Goal: Transaction & Acquisition: Purchase product/service

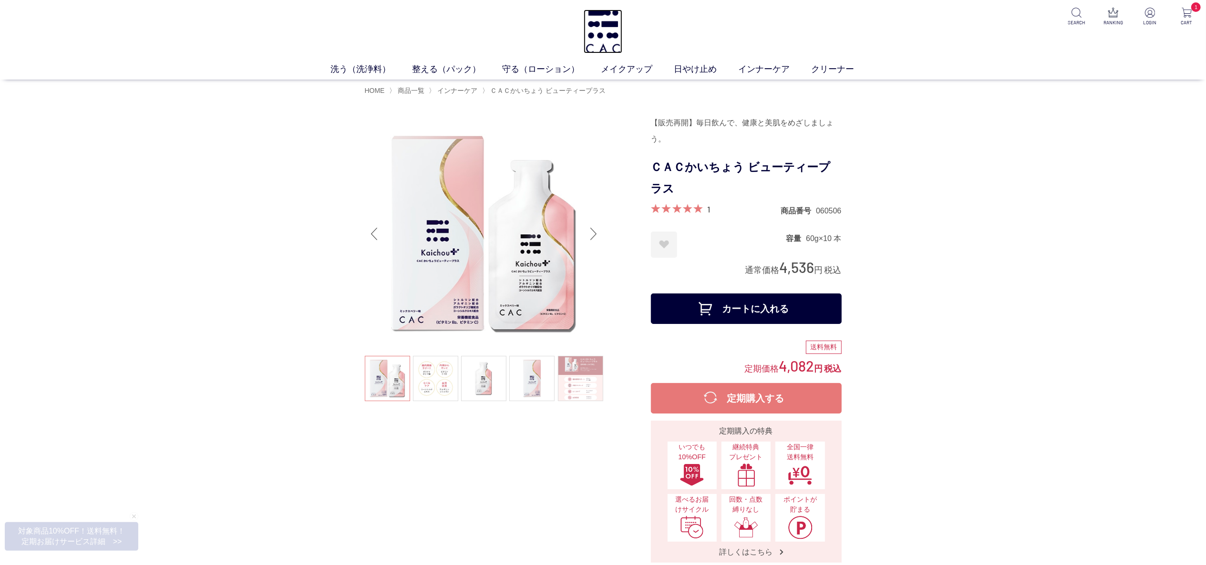
drag, startPoint x: 0, startPoint y: 0, endPoint x: 536, endPoint y: 101, distance: 545.3
click at [602, 34] on img at bounding box center [602, 32] width 39 height 44
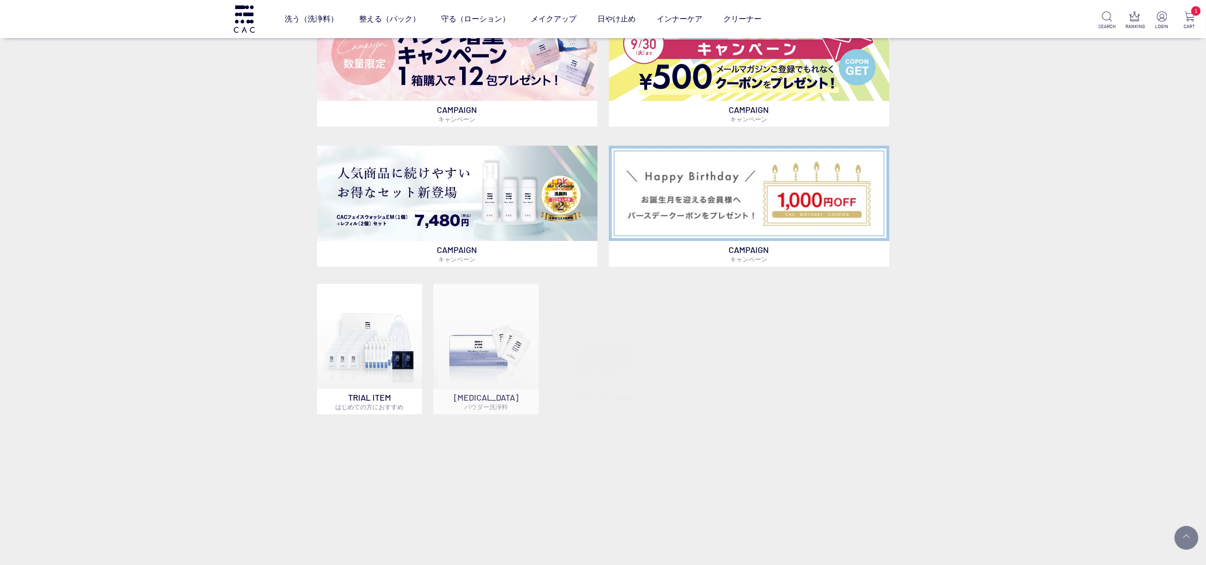
scroll to position [667, 0]
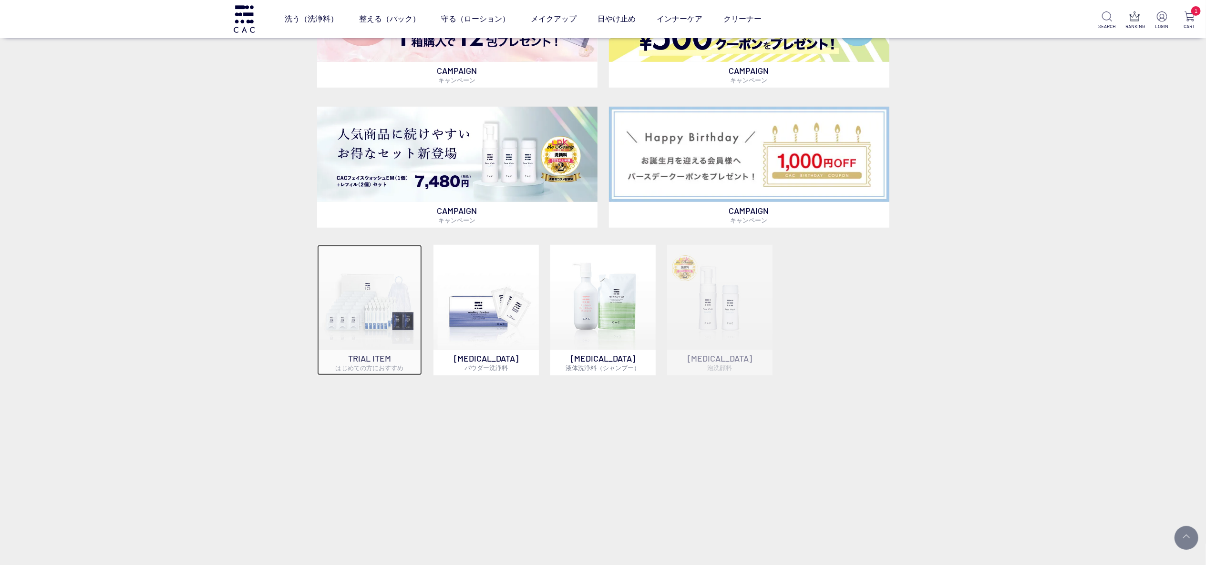
click at [347, 307] on img at bounding box center [369, 297] width 105 height 105
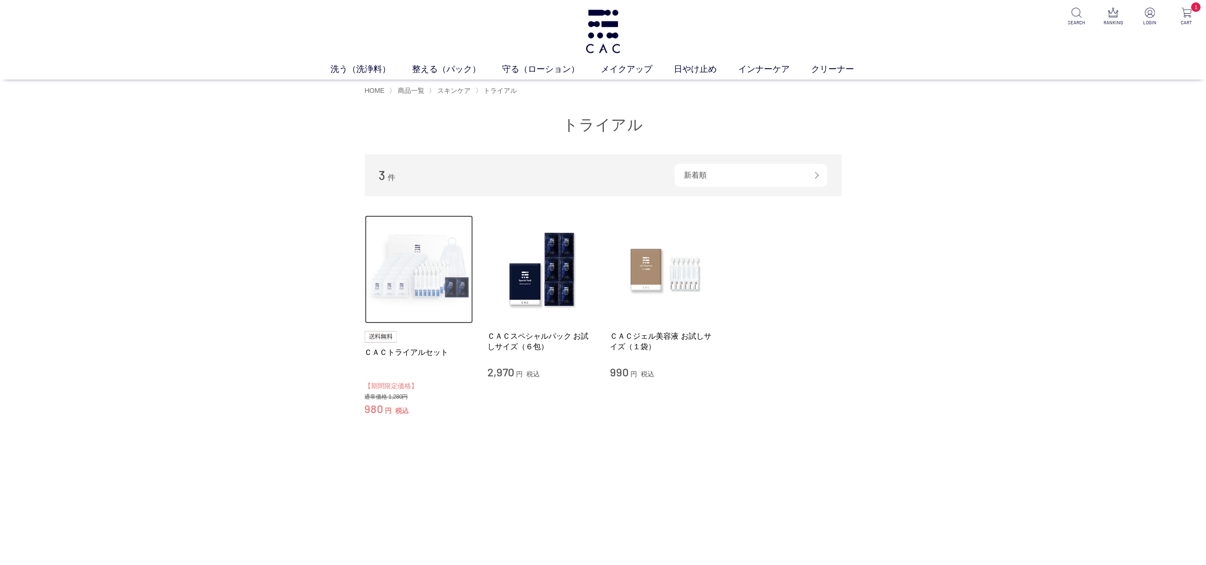
click at [428, 262] on img at bounding box center [419, 269] width 109 height 109
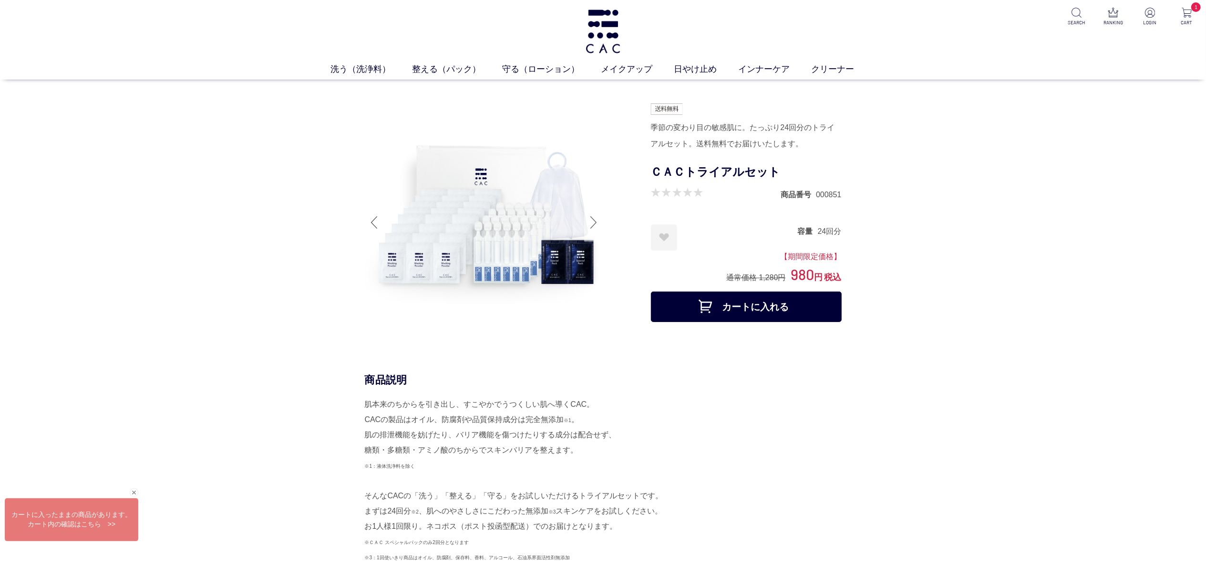
click at [592, 229] on div at bounding box center [593, 223] width 19 height 38
click at [598, 217] on div at bounding box center [593, 223] width 19 height 38
click at [605, 24] on img at bounding box center [602, 32] width 39 height 44
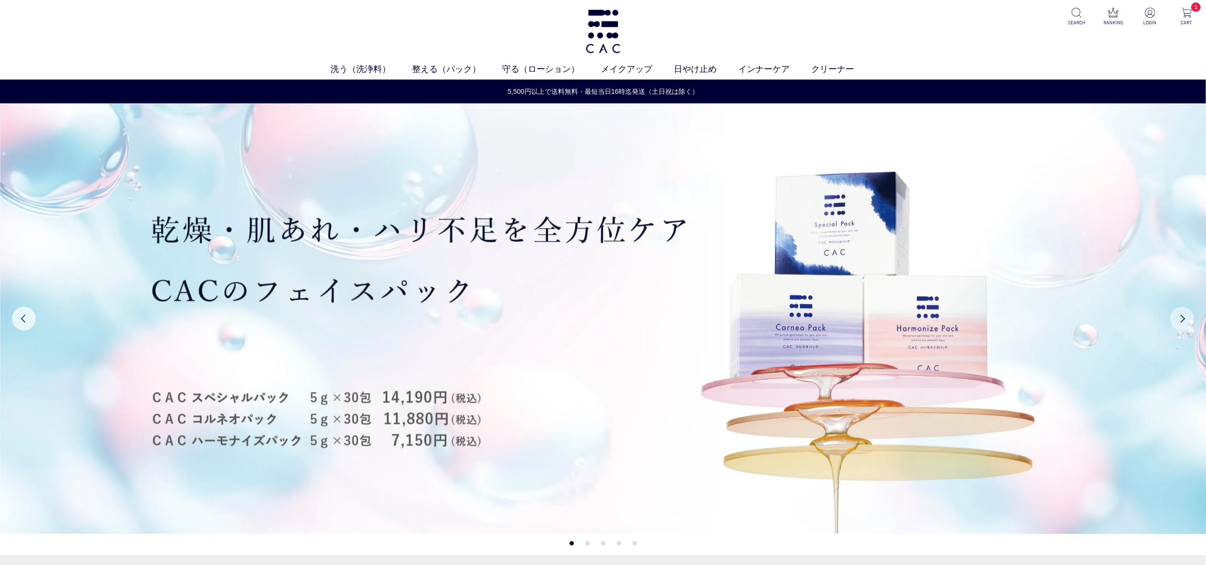
click at [1188, 325] on button "Next" at bounding box center [1182, 319] width 24 height 24
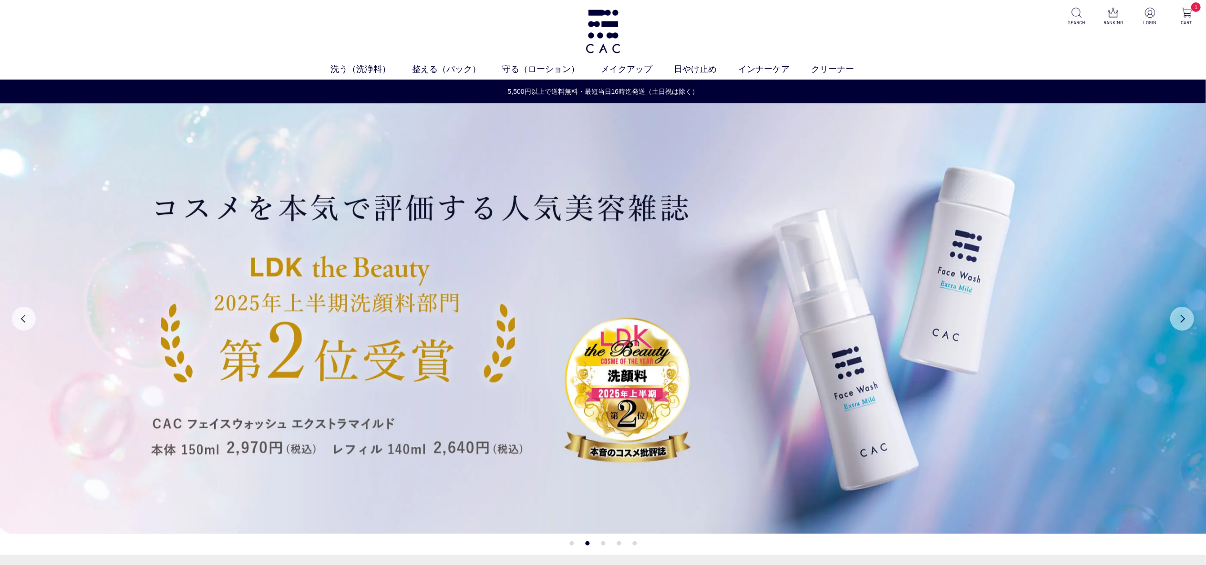
click at [1188, 325] on button "Next" at bounding box center [1182, 319] width 24 height 24
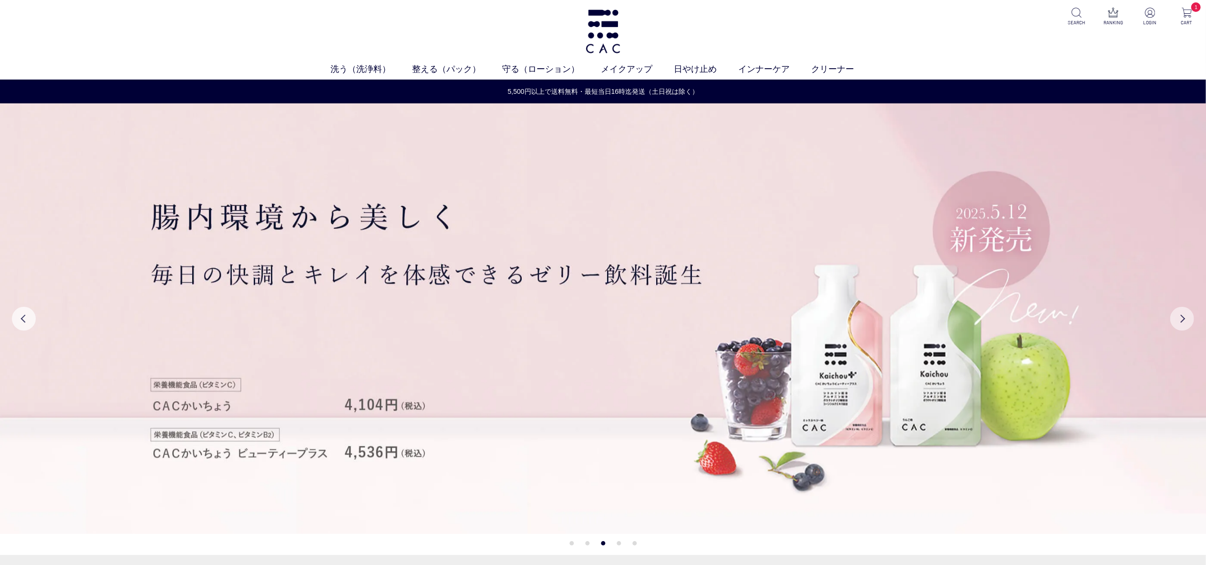
click at [1188, 325] on button "Next" at bounding box center [1182, 319] width 24 height 24
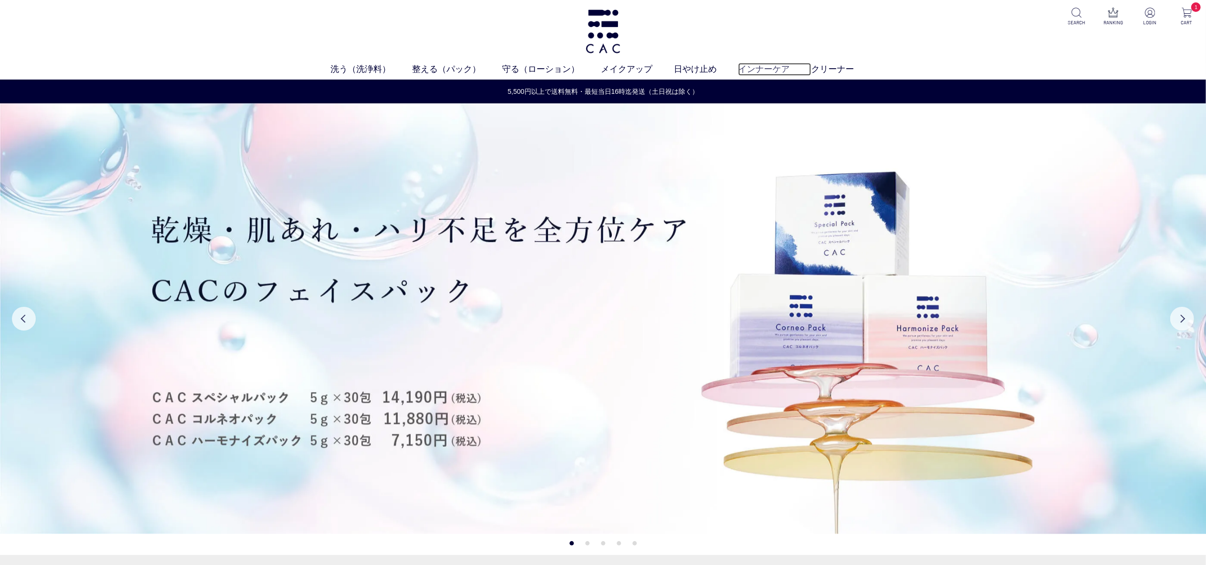
click at [750, 71] on link "インナーケア" at bounding box center [774, 69] width 73 height 13
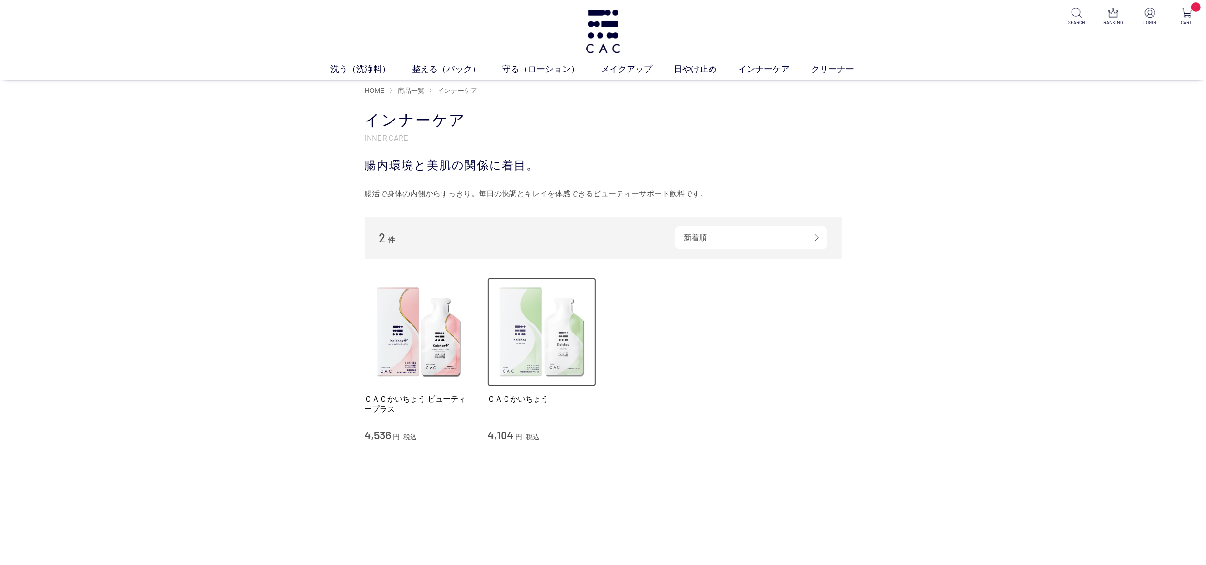
click at [529, 337] on img at bounding box center [541, 332] width 109 height 109
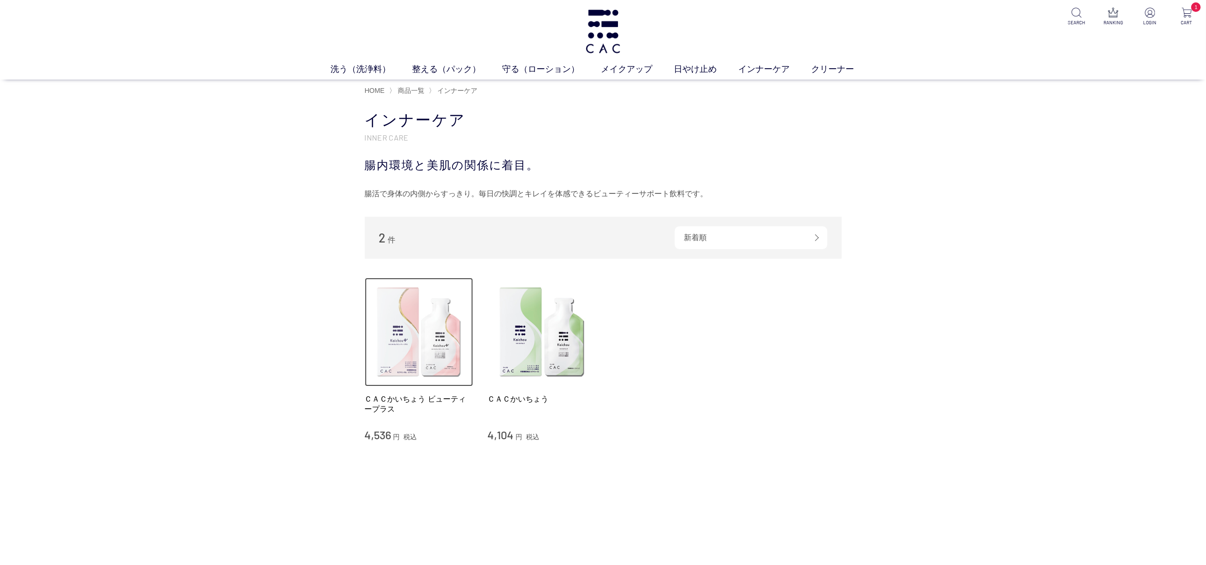
click at [395, 323] on img at bounding box center [419, 332] width 109 height 109
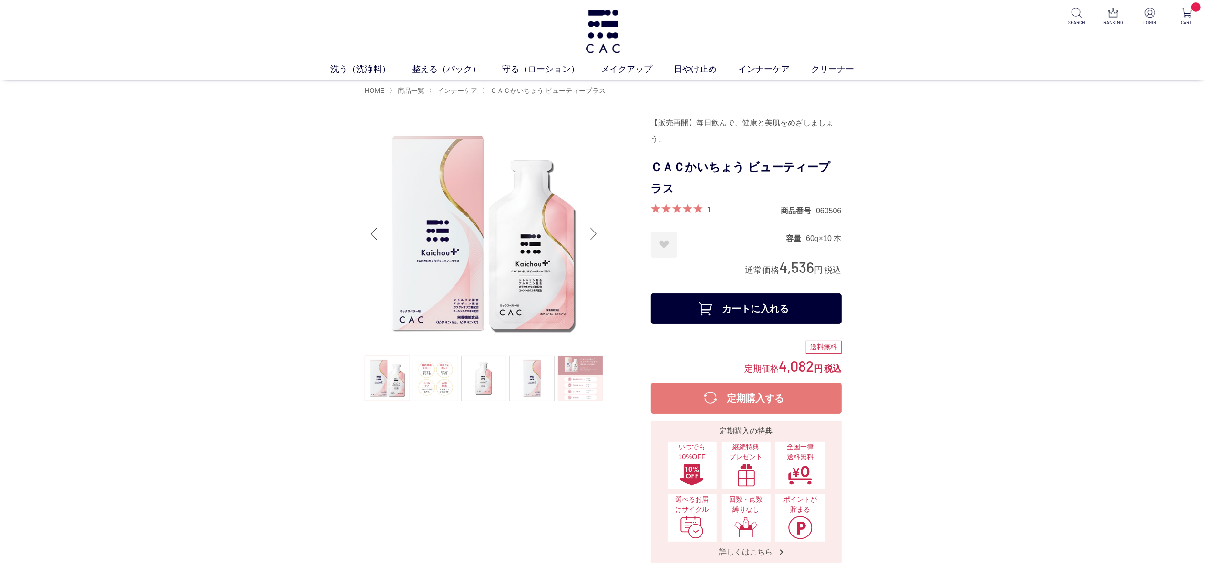
drag, startPoint x: 286, startPoint y: 102, endPoint x: 356, endPoint y: 93, distance: 70.2
